Goal: Task Accomplishment & Management: Use online tool/utility

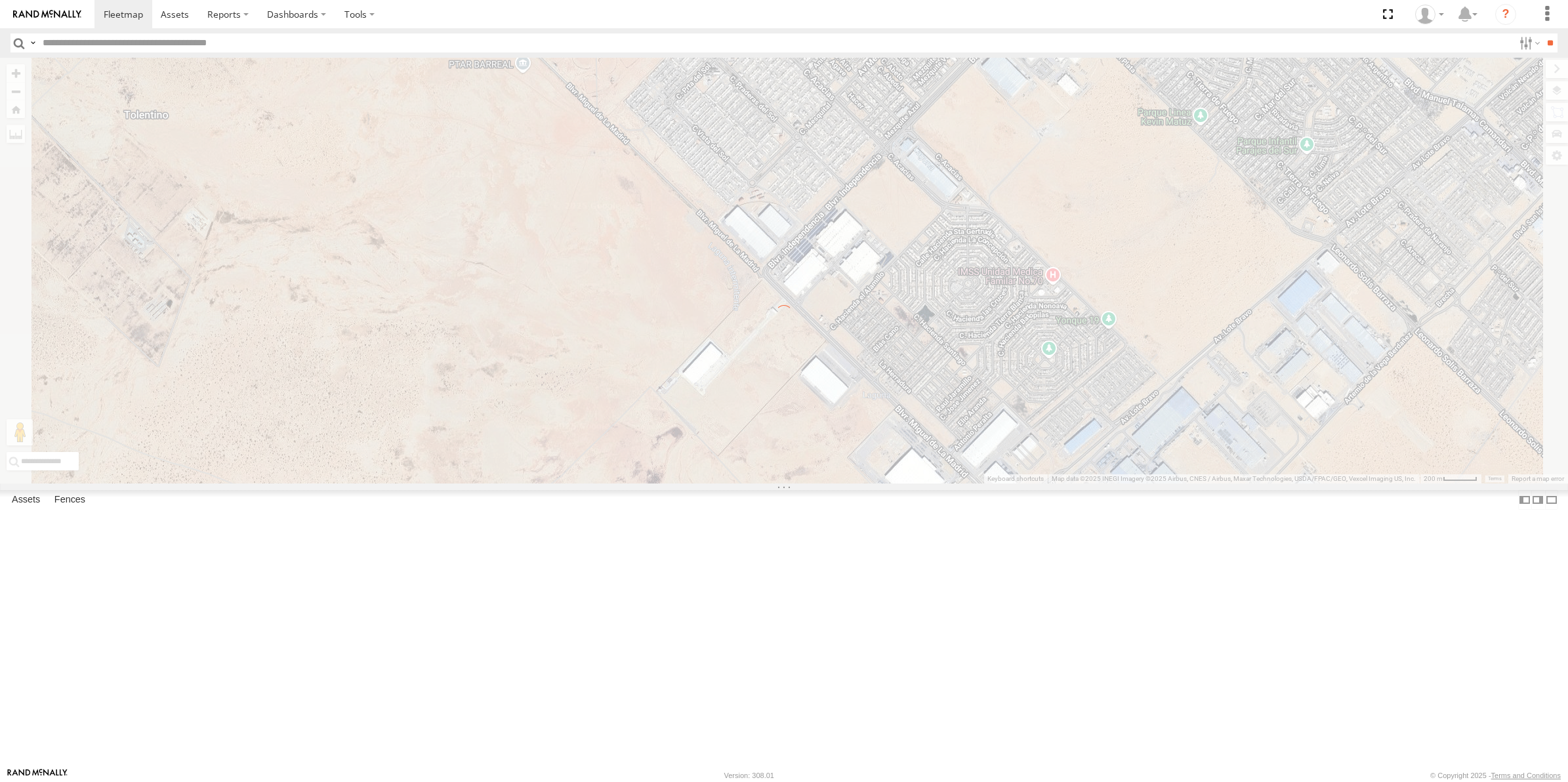
select select "**********"
click at [132, 45] on input "text" at bounding box center [775, 43] width 1476 height 19
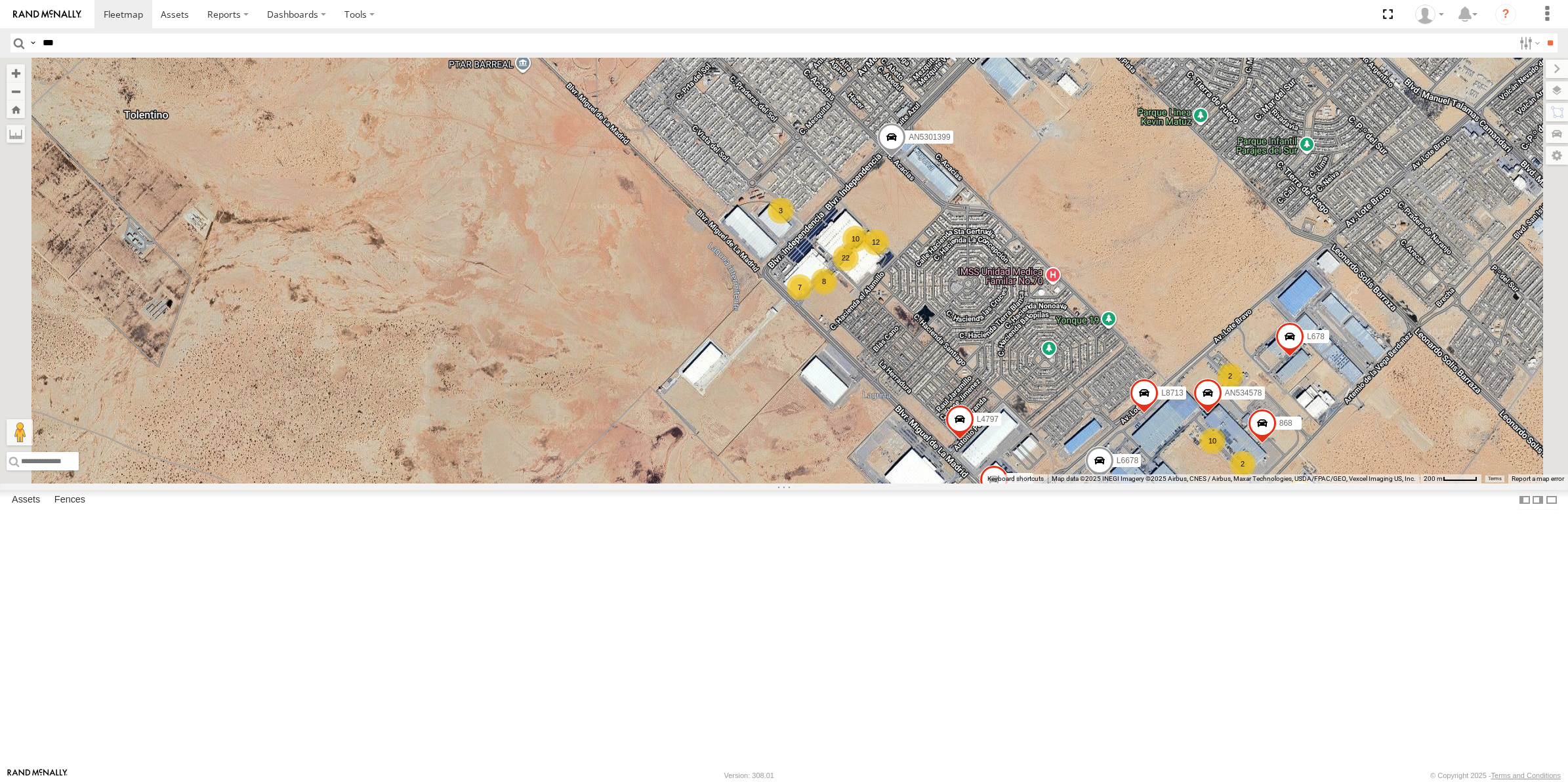
type input "***"
click at [1543, 34] on input "**" at bounding box center [1550, 43] width 15 height 19
